Goal: Task Accomplishment & Management: Use online tool/utility

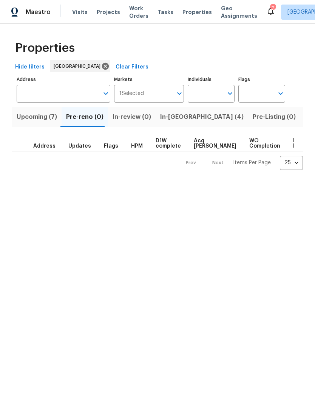
click at [161, 112] on span "In-[GEOGRAPHIC_DATA] (4)" at bounding box center [202, 117] width 84 height 11
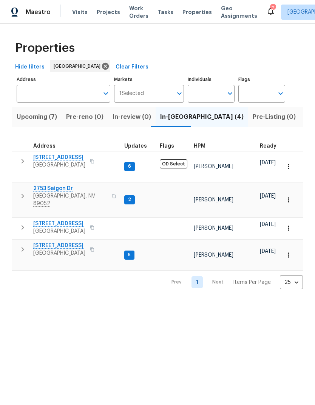
click at [48, 160] on span "[STREET_ADDRESS]" at bounding box center [59, 158] width 52 height 8
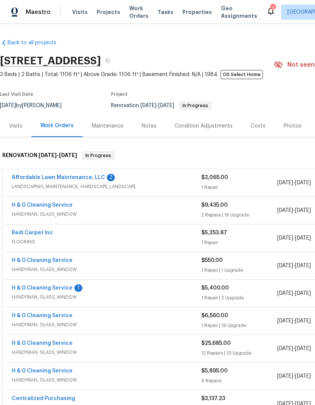
click at [38, 180] on link "Affordable Lawn Maintenance, LLC" at bounding box center [58, 177] width 93 height 5
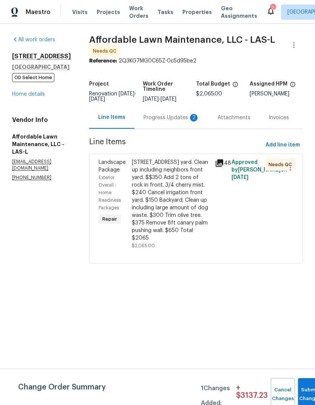
click at [160, 118] on div "Progress Updates 2" at bounding box center [172, 118] width 56 height 8
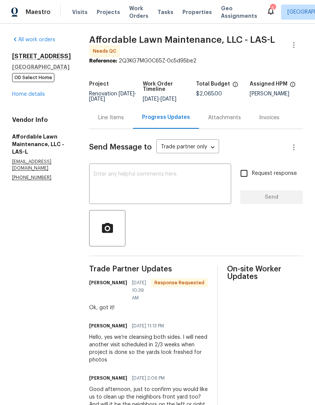
click at [20, 96] on link "Home details" at bounding box center [28, 94] width 33 height 5
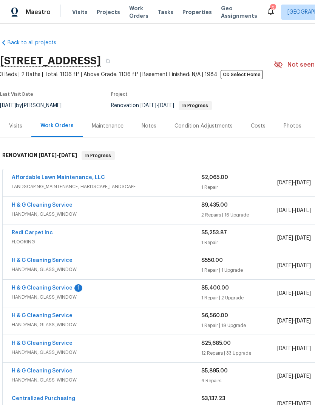
click at [34, 268] on link "H & G Cleaning Service" at bounding box center [42, 287] width 61 height 5
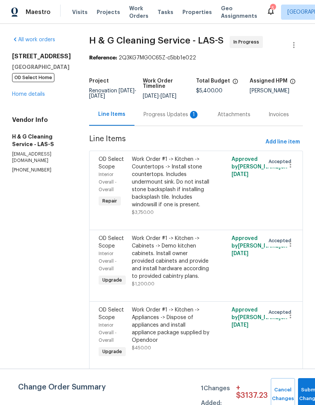
click at [172, 118] on div "Progress Updates 1" at bounding box center [172, 115] width 56 height 8
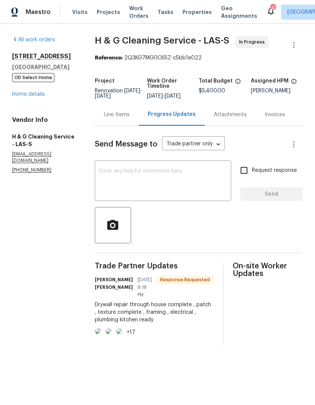
scroll to position [0, 24]
click at [24, 93] on link "Home details" at bounding box center [28, 94] width 33 height 5
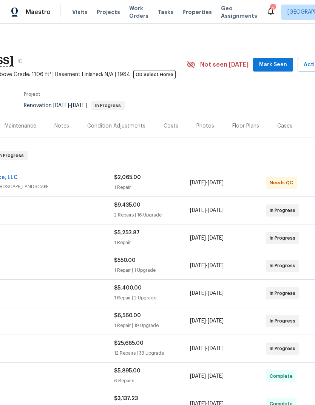
scroll to position [0, 86]
click at [265, 67] on span "Mark Seen" at bounding box center [275, 64] width 28 height 9
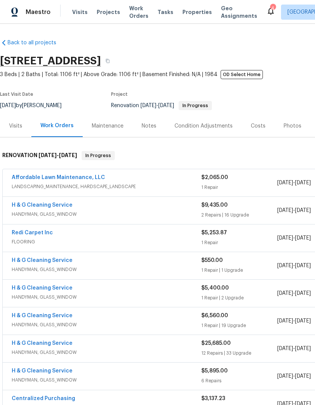
scroll to position [0, 0]
click at [132, 14] on span "Work Orders" at bounding box center [138, 12] width 19 height 15
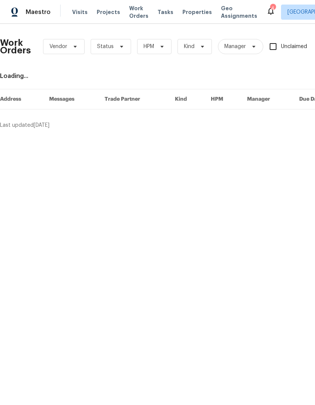
click at [183, 15] on span "Properties" at bounding box center [197, 12] width 29 height 8
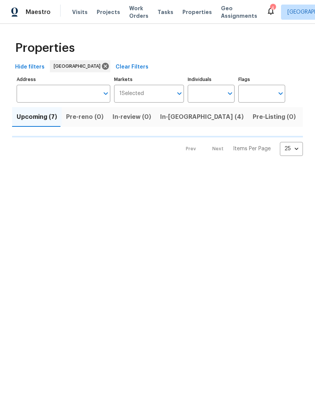
click at [183, 14] on span "Properties" at bounding box center [197, 12] width 29 height 8
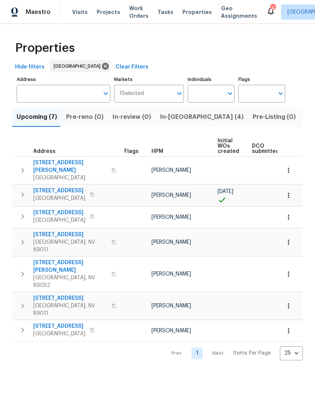
click at [169, 119] on span "In-[GEOGRAPHIC_DATA] (4)" at bounding box center [202, 117] width 84 height 11
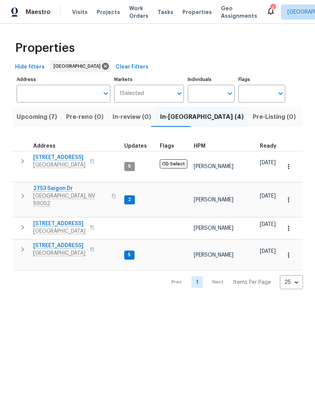
click at [22, 245] on icon "button" at bounding box center [22, 249] width 9 height 9
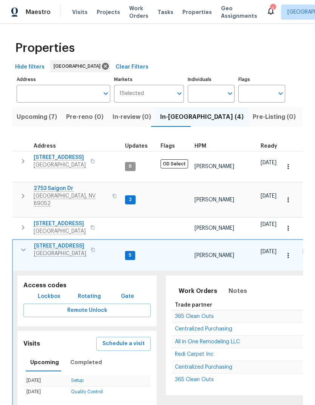
click at [111, 268] on span "Schedule a visit" at bounding box center [123, 343] width 42 height 9
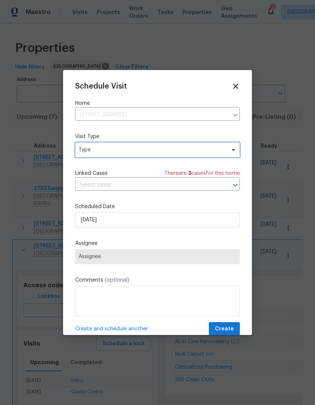
click at [85, 154] on span "Type" at bounding box center [152, 150] width 147 height 8
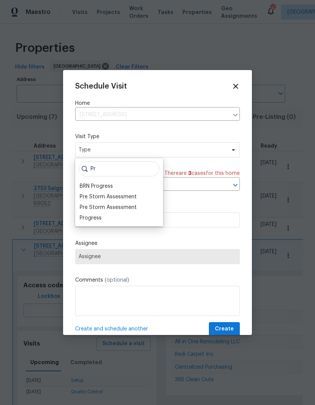
type input "Pr"
click at [85, 215] on div "Progress" at bounding box center [91, 218] width 22 height 8
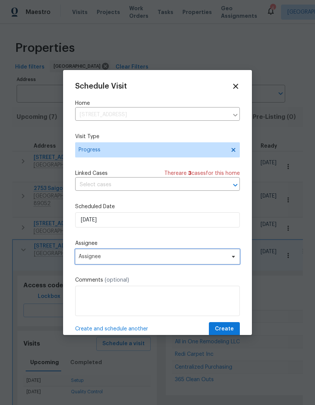
click at [87, 259] on span "Assignee" at bounding box center [153, 256] width 148 height 6
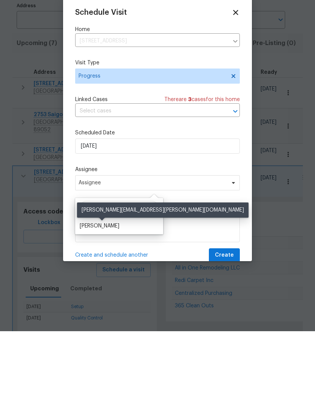
type input "Jere"
click at [85, 268] on div "Jeremy Hutchings" at bounding box center [100, 300] width 40 height 8
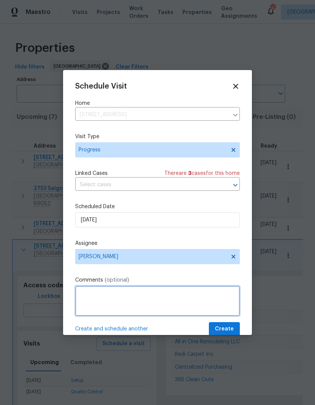
click at [98, 268] on textarea at bounding box center [157, 300] width 165 height 30
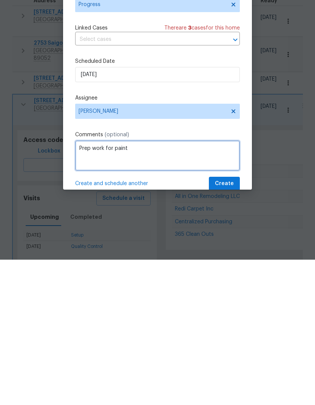
type textarea "Prep work for paint"
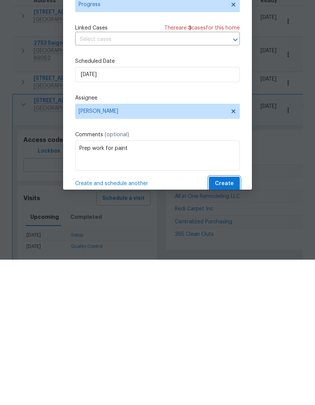
click at [217, 268] on span "Create" at bounding box center [224, 328] width 19 height 9
